Goal: Task Accomplishment & Management: Use online tool/utility

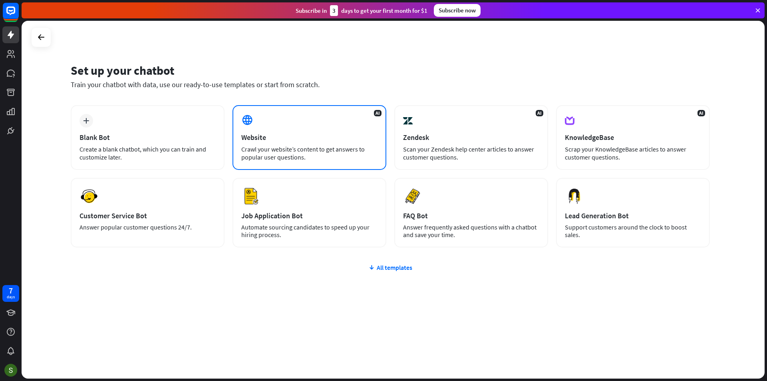
click at [325, 136] on div "Website" at bounding box center [309, 137] width 136 height 9
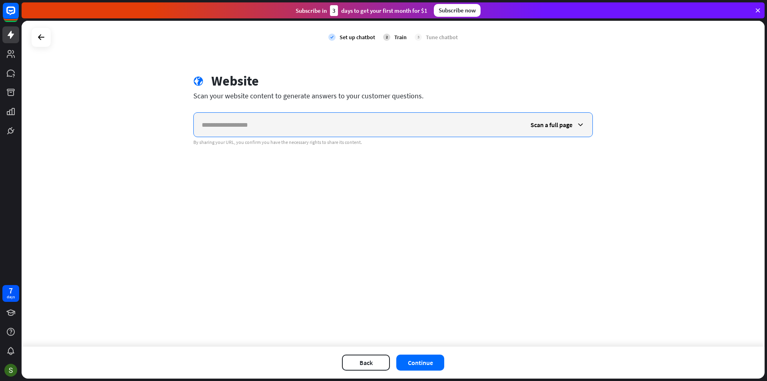
paste input "**********"
type input "**********"
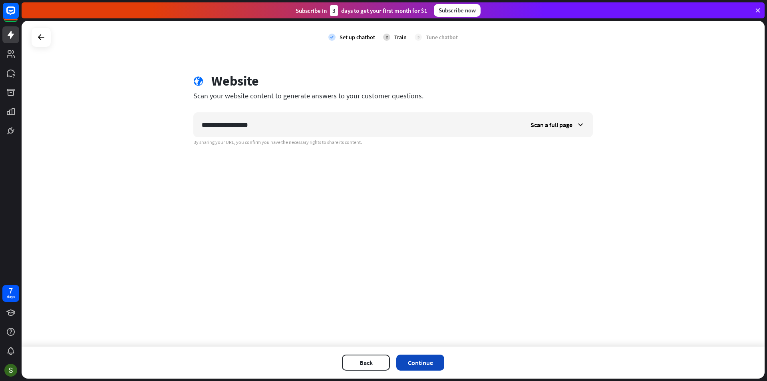
click at [426, 360] on button "Continue" at bounding box center [420, 362] width 48 height 16
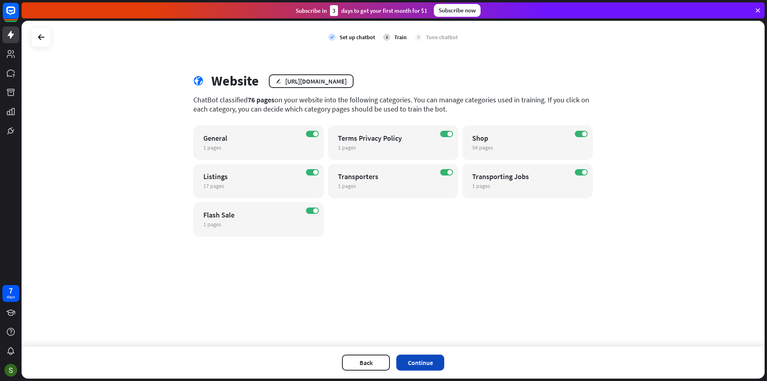
click at [426, 359] on button "Continue" at bounding box center [420, 362] width 48 height 16
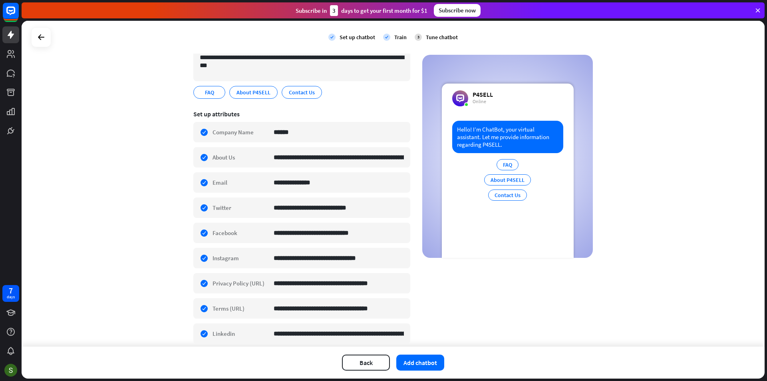
scroll to position [70, 0]
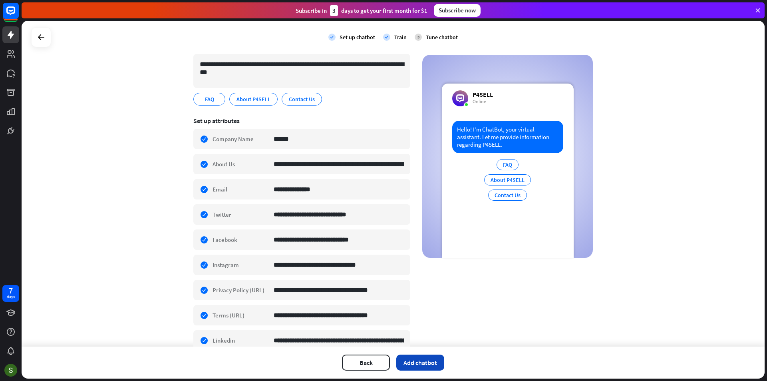
click at [417, 365] on button "Add chatbot" at bounding box center [420, 362] width 48 height 16
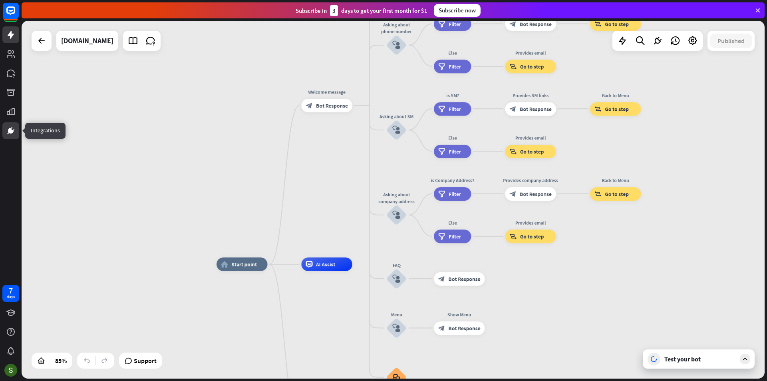
click at [15, 132] on icon at bounding box center [11, 131] width 10 height 10
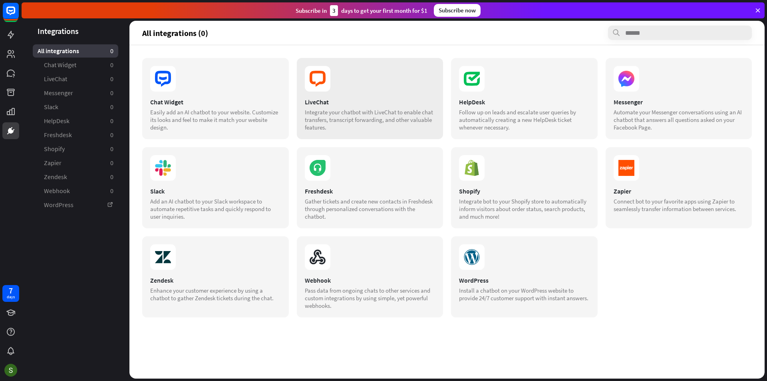
click at [328, 79] on icon at bounding box center [318, 79] width 26 height 26
click at [164, 83] on icon at bounding box center [163, 79] width 16 height 16
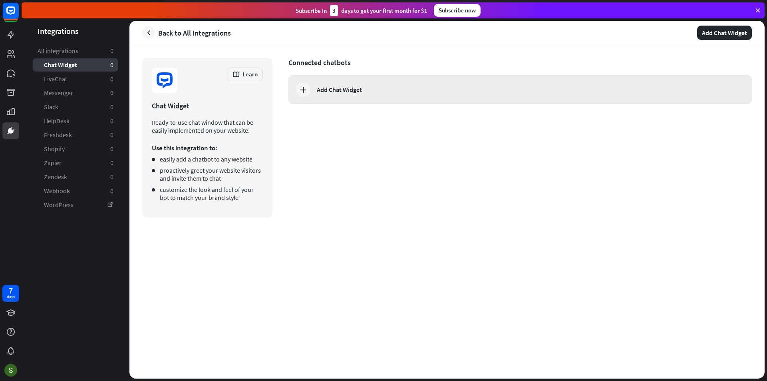
click at [345, 91] on div "Add Chat Widget" at bounding box center [339, 89] width 45 height 8
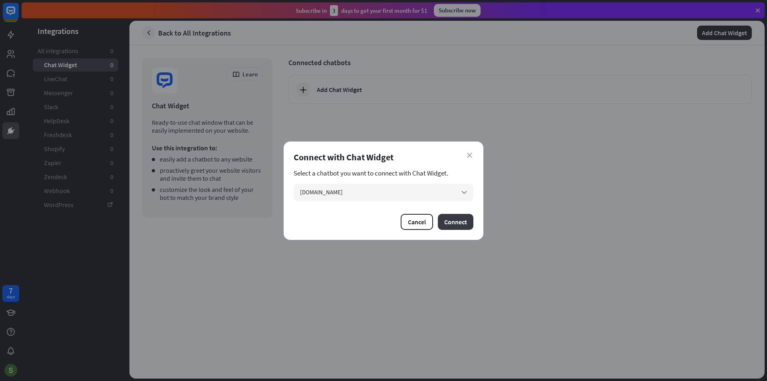
click at [462, 223] on button "Connect" at bounding box center [456, 222] width 36 height 16
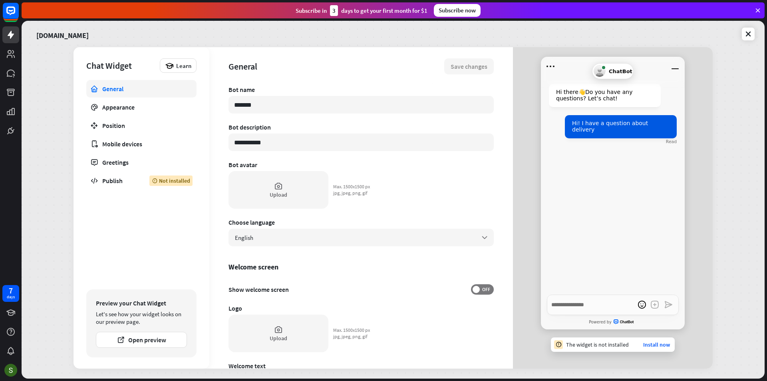
type textarea "*"
click at [123, 180] on div "Publish" at bounding box center [119, 180] width 35 height 8
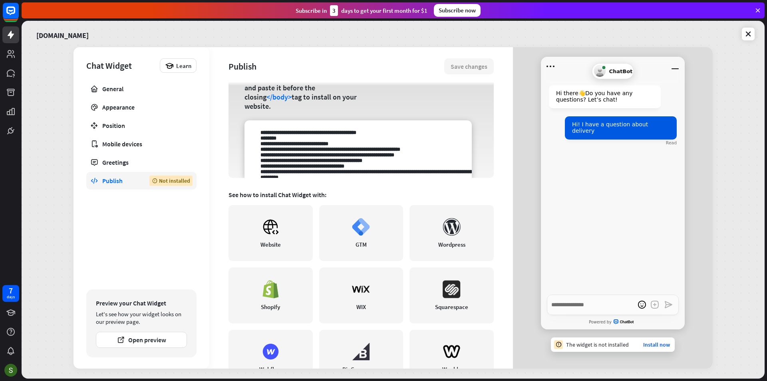
scroll to position [74, 0]
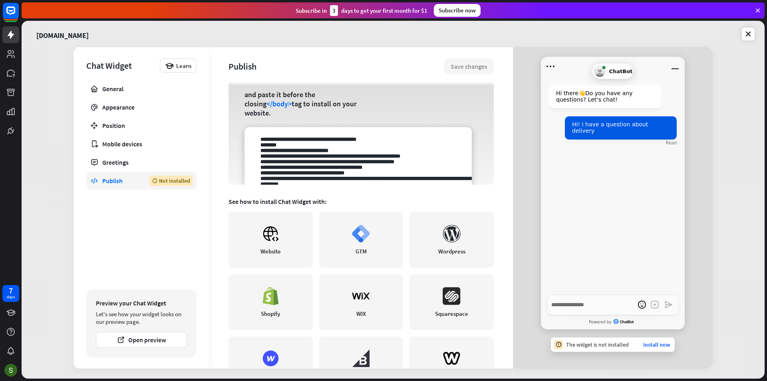
click at [442, 168] on textarea at bounding box center [357, 155] width 227 height 57
click at [442, 167] on textarea at bounding box center [357, 155] width 227 height 57
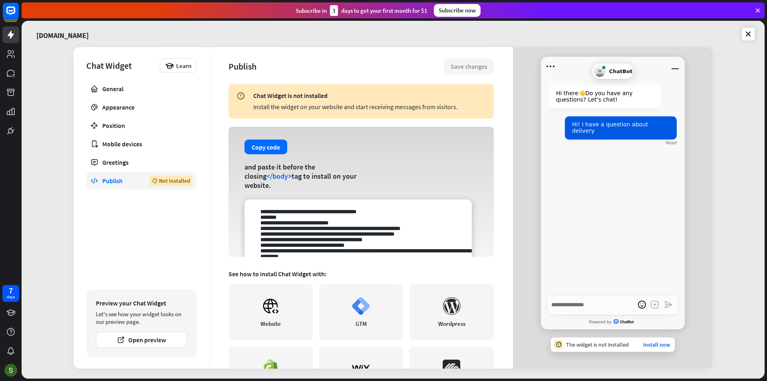
scroll to position [0, 0]
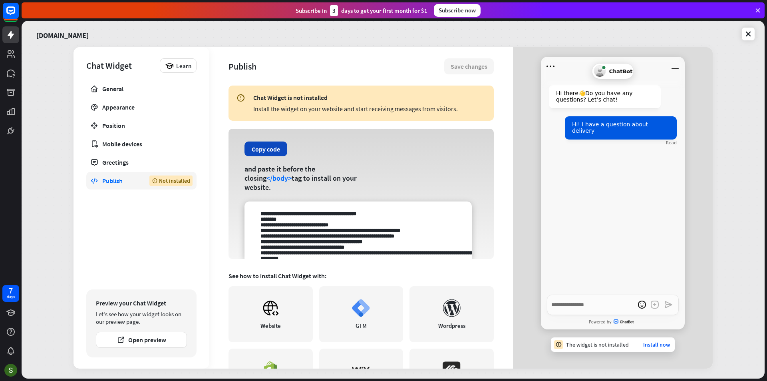
click at [270, 156] on button "Copy code" at bounding box center [265, 148] width 43 height 15
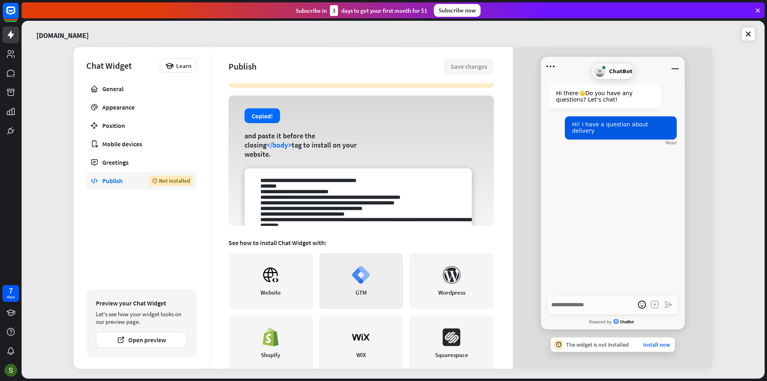
scroll to position [40, 0]
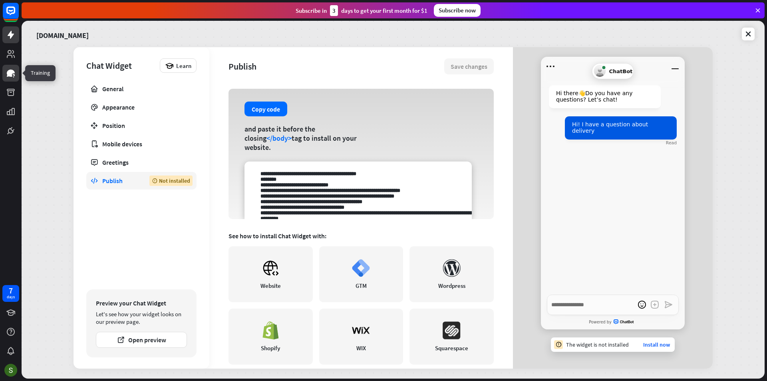
click at [14, 75] on icon at bounding box center [13, 75] width 2 height 2
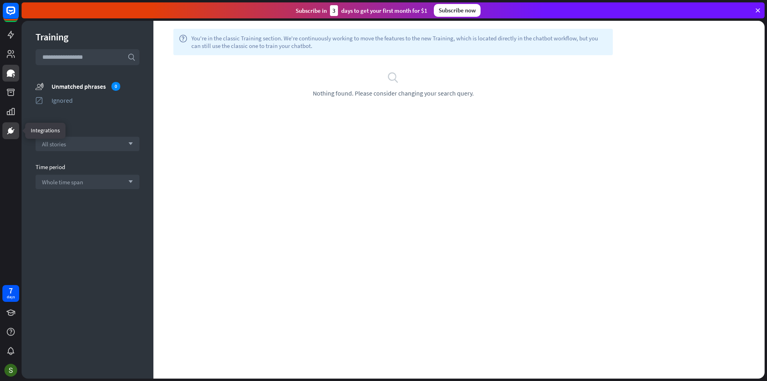
click at [9, 135] on link at bounding box center [10, 130] width 17 height 17
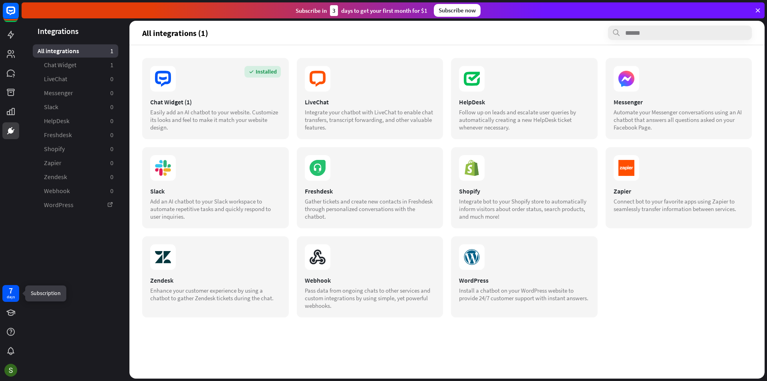
click at [7, 295] on div "days" at bounding box center [11, 297] width 8 height 6
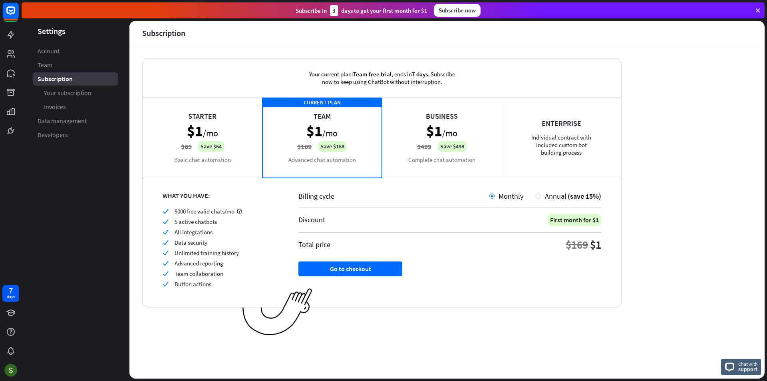
drag, startPoint x: 337, startPoint y: 148, endPoint x: 347, endPoint y: 146, distance: 10.6
click at [325, 146] on div "CURRENT PLAN Team $1 /mo $169 Save $168 Advanced chat automation" at bounding box center [322, 137] width 120 height 80
drag, startPoint x: 347, startPoint y: 146, endPoint x: 299, endPoint y: 143, distance: 48.0
click at [302, 144] on div "CURRENT PLAN Team $1 /mo $169 Save $168 Advanced chat automation" at bounding box center [322, 137] width 120 height 80
drag, startPoint x: 230, startPoint y: 150, endPoint x: 162, endPoint y: 98, distance: 85.1
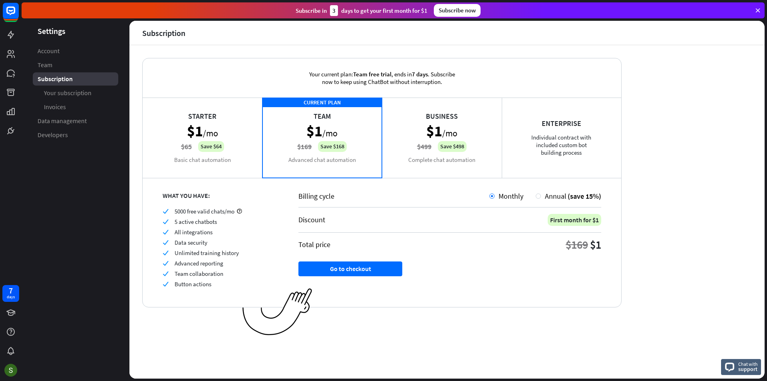
click at [192, 141] on div "Starter $1 /mo $65 Save $64 Basic chat automation" at bounding box center [203, 137] width 120 height 80
